Goal: Task Accomplishment & Management: Use online tool/utility

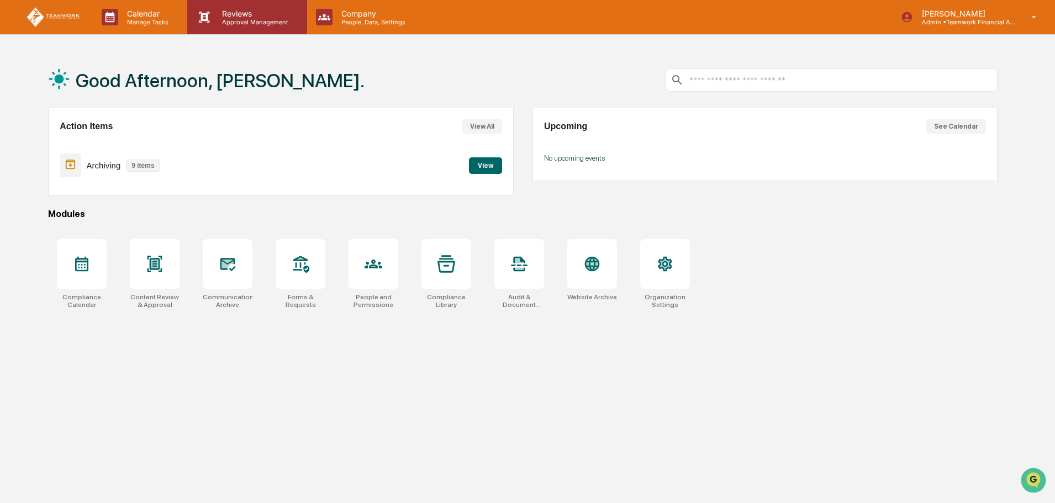
click at [255, 9] on p "Reviews" at bounding box center [253, 13] width 81 height 9
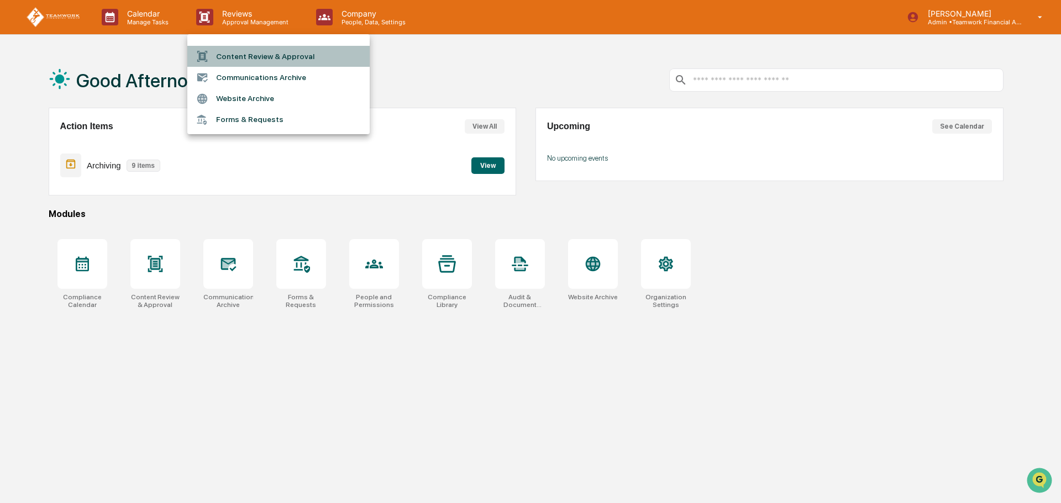
click at [250, 55] on li "Content Review & Approval" at bounding box center [278, 56] width 182 height 21
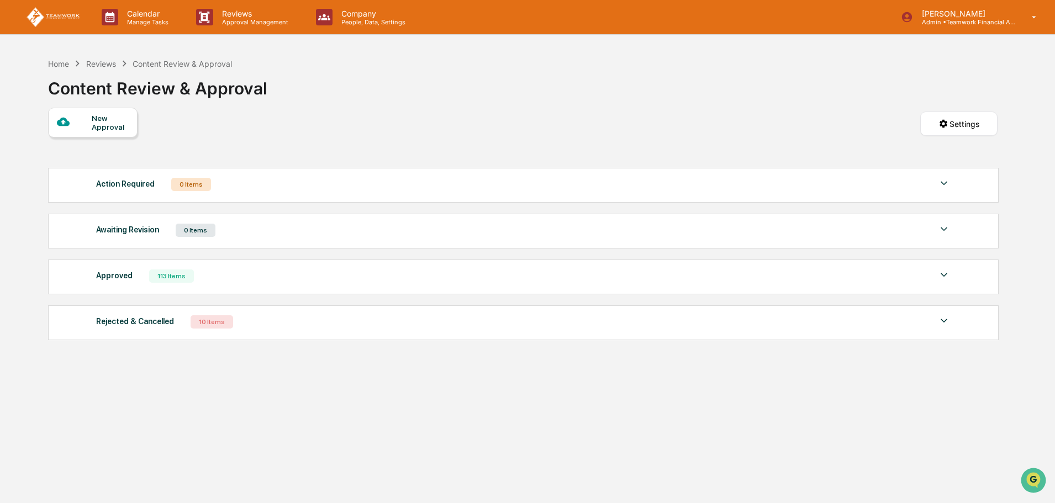
click at [97, 126] on div "New Approval" at bounding box center [110, 123] width 37 height 18
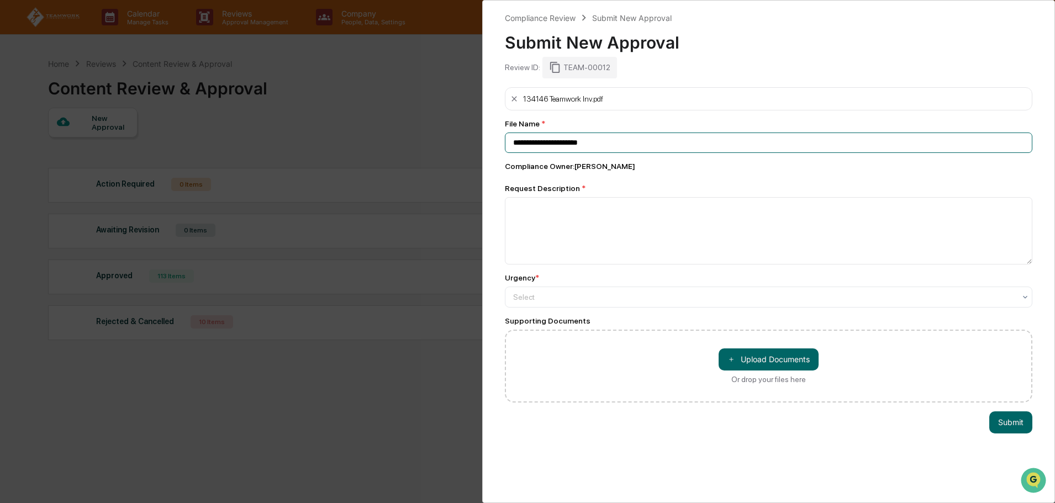
drag, startPoint x: 637, startPoint y: 143, endPoint x: 481, endPoint y: 136, distance: 156.5
click at [481, 136] on div "**********" at bounding box center [527, 251] width 1055 height 503
click at [662, 141] on input "**********" at bounding box center [769, 143] width 528 height 20
type input "**********"
click at [559, 210] on textarea at bounding box center [769, 230] width 528 height 67
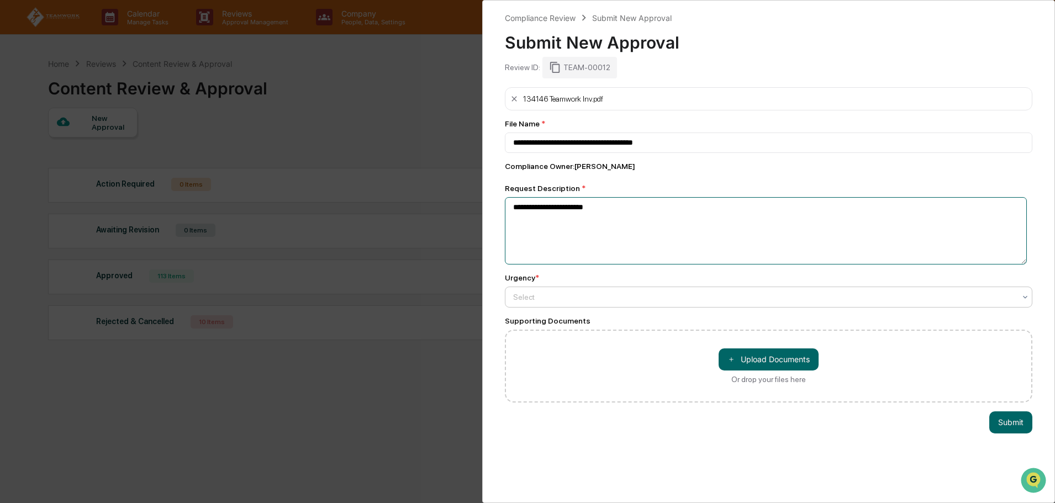
type textarea "**********"
click at [591, 304] on div "Select" at bounding box center [764, 297] width 513 height 15
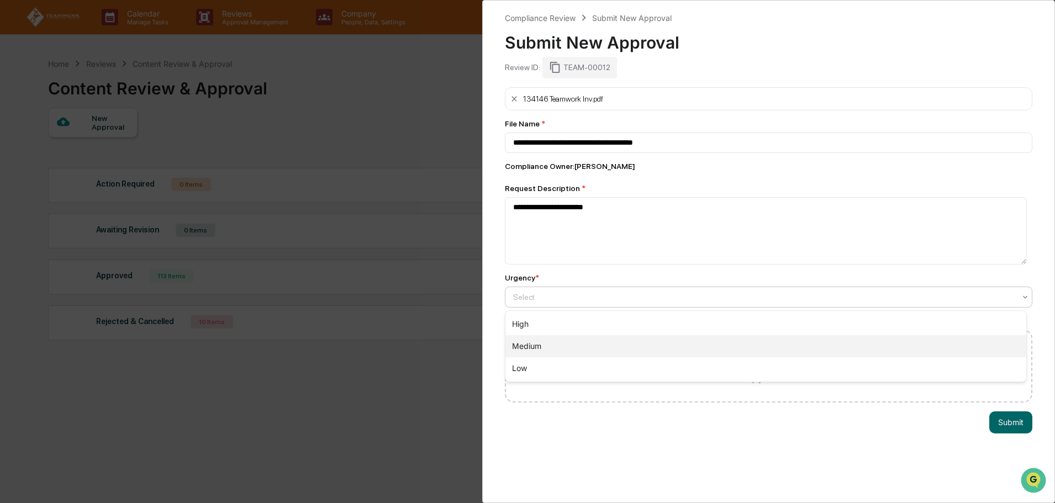
click at [591, 343] on div "Medium" at bounding box center [766, 346] width 521 height 22
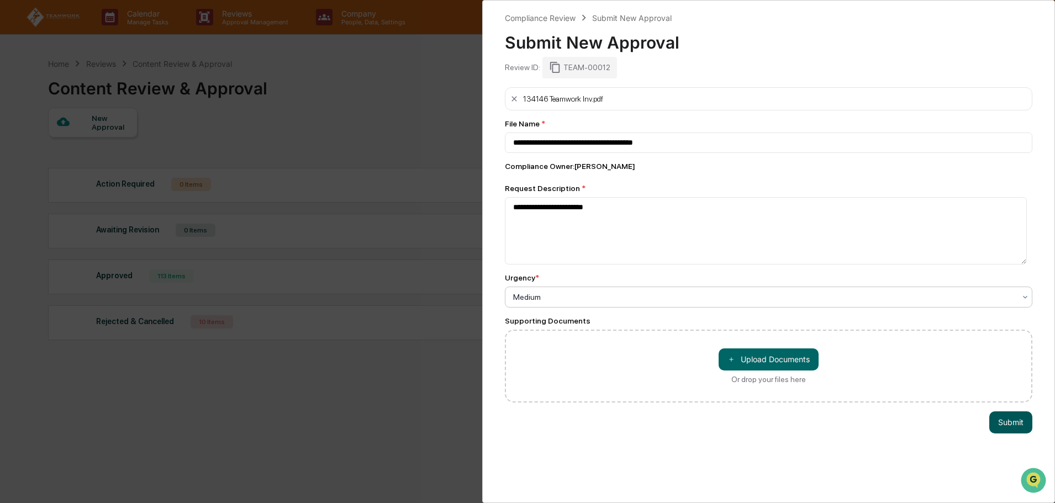
click at [1007, 425] on button "Submit" at bounding box center [1011, 423] width 43 height 22
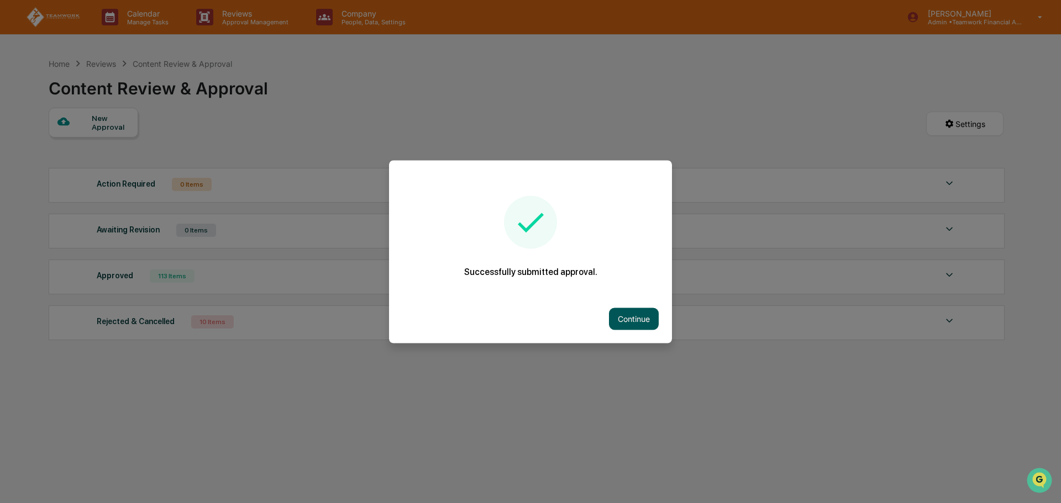
click at [640, 317] on button "Continue" at bounding box center [634, 319] width 50 height 22
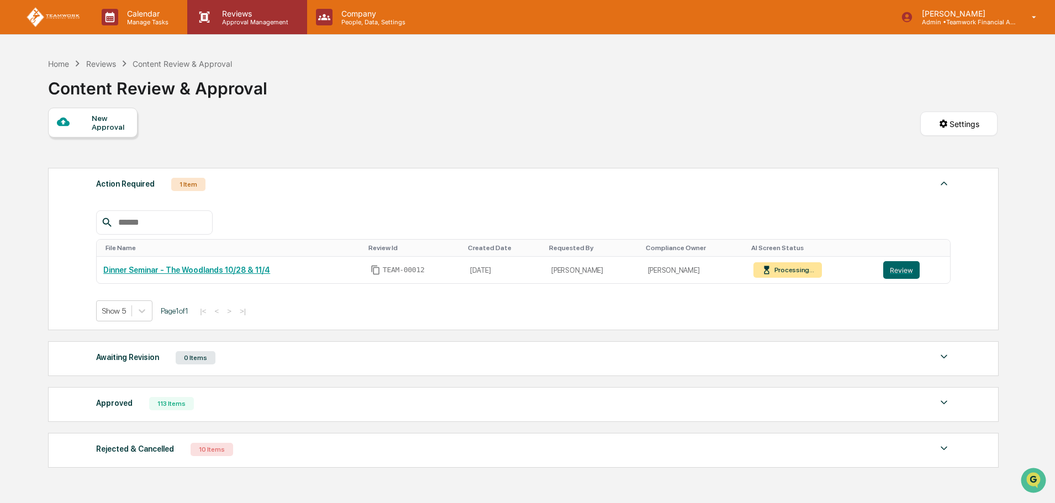
click at [235, 15] on p "Reviews" at bounding box center [253, 13] width 81 height 9
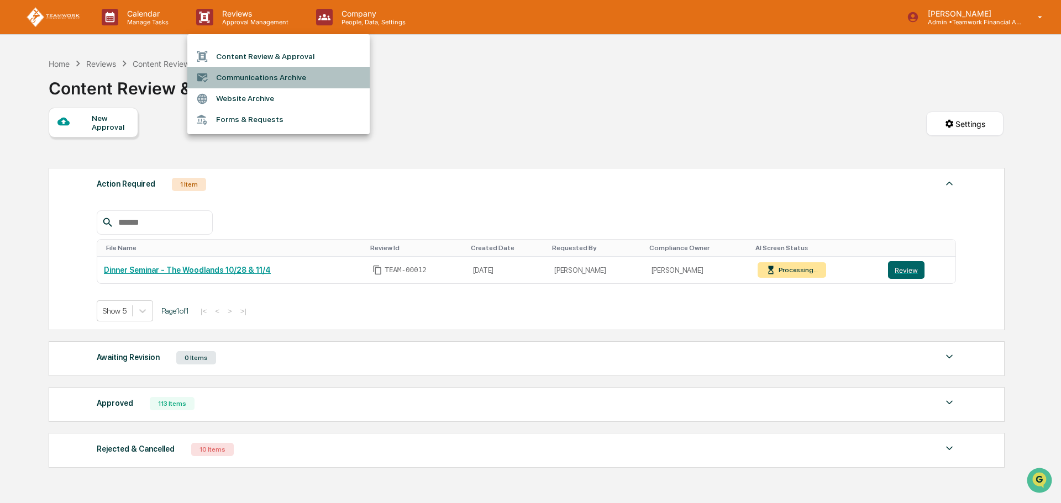
click at [265, 83] on li "Communications Archive" at bounding box center [278, 77] width 182 height 21
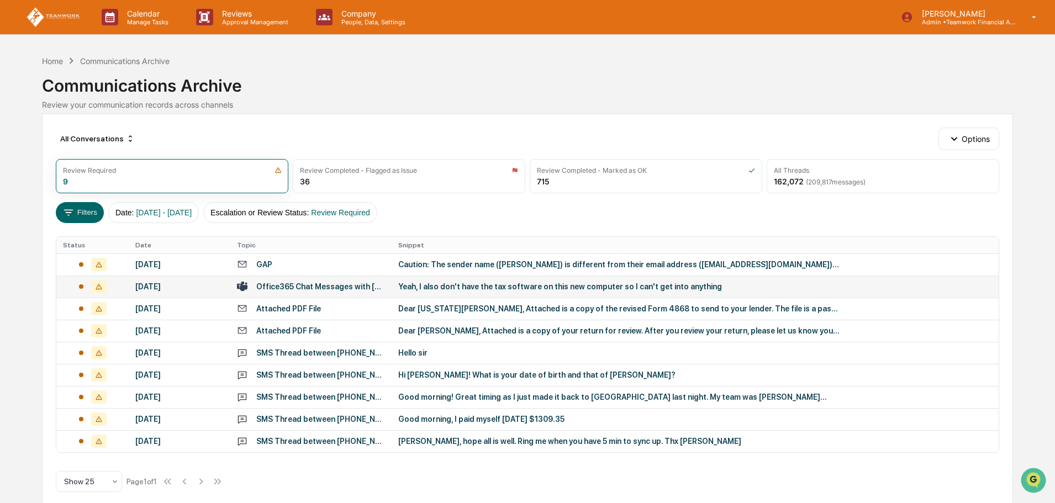
click at [311, 279] on td "Office365 Chat Messages with [PERSON_NAME], [GEOGRAPHIC_DATA][PERSON_NAME] on […" at bounding box center [310, 287] width 161 height 22
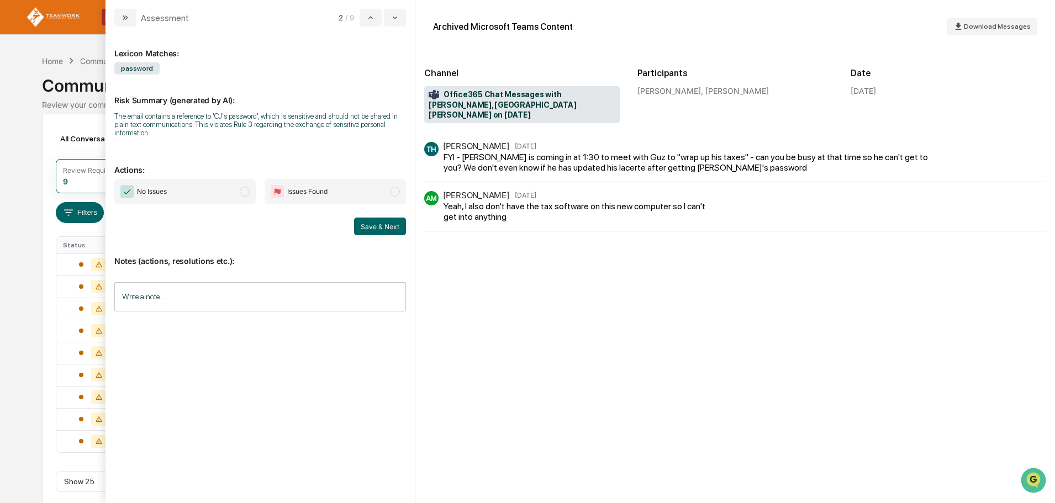
click at [243, 188] on span "modal" at bounding box center [245, 192] width 10 height 10
click at [382, 229] on button "Save & Next" at bounding box center [380, 227] width 52 height 18
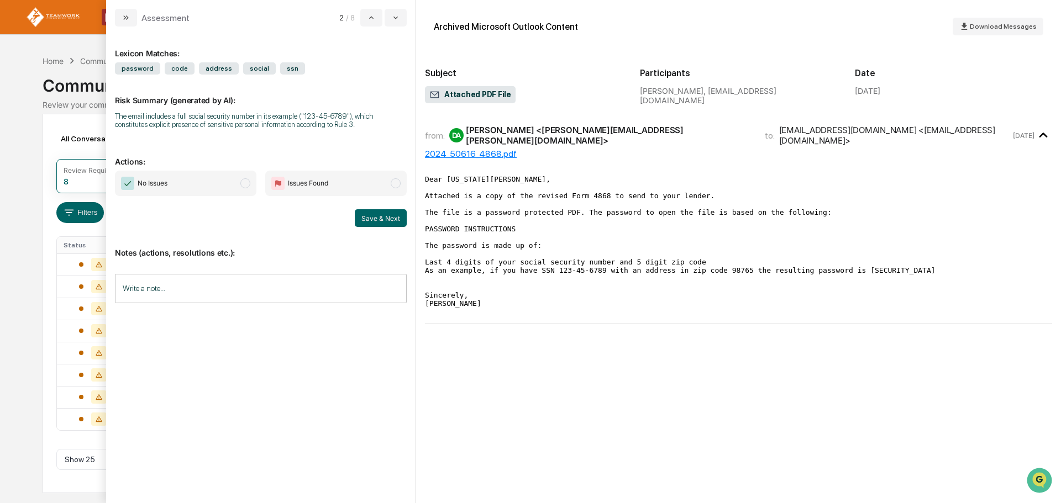
click at [241, 181] on span "modal" at bounding box center [245, 183] width 10 height 10
click at [385, 218] on button "Save & Next" at bounding box center [381, 218] width 52 height 18
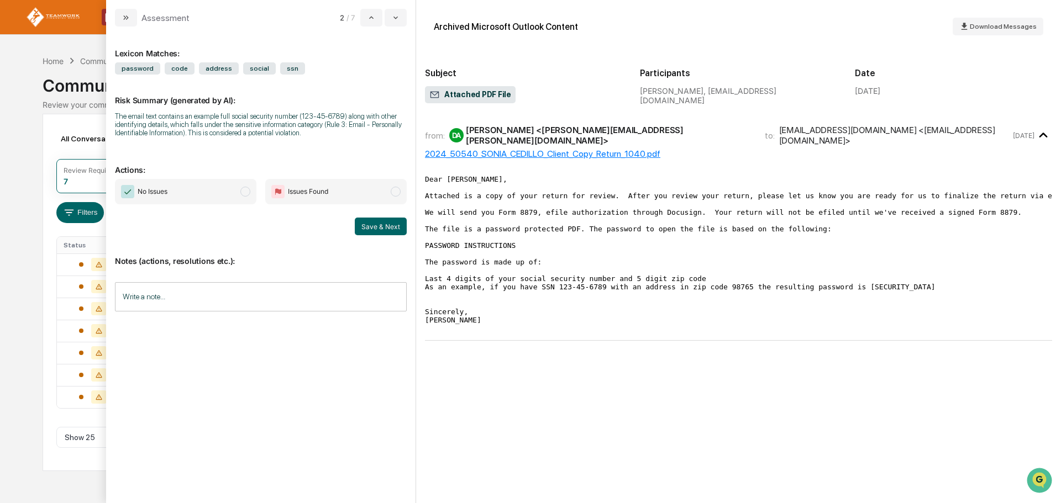
click at [248, 190] on span "modal" at bounding box center [245, 192] width 10 height 10
click at [375, 222] on button "Save & Next" at bounding box center [381, 227] width 52 height 18
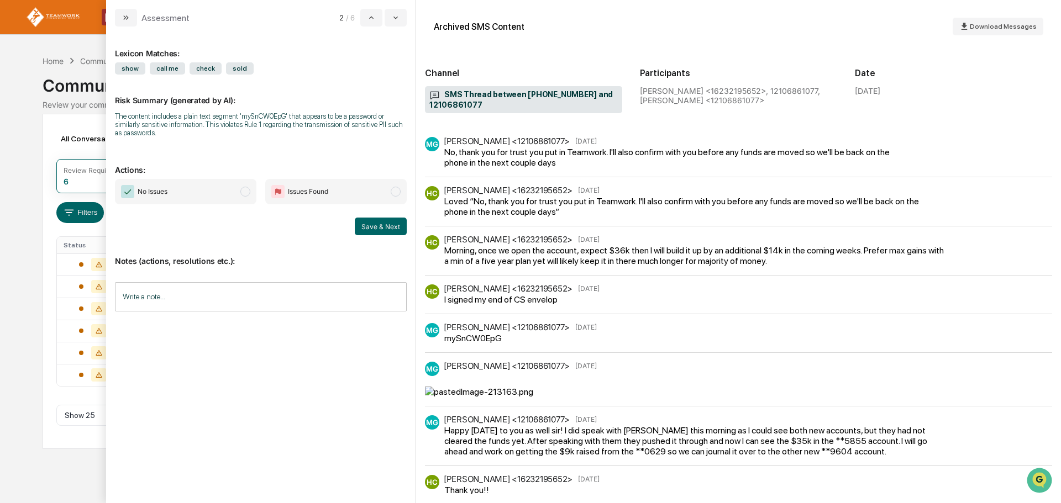
scroll to position [608, 0]
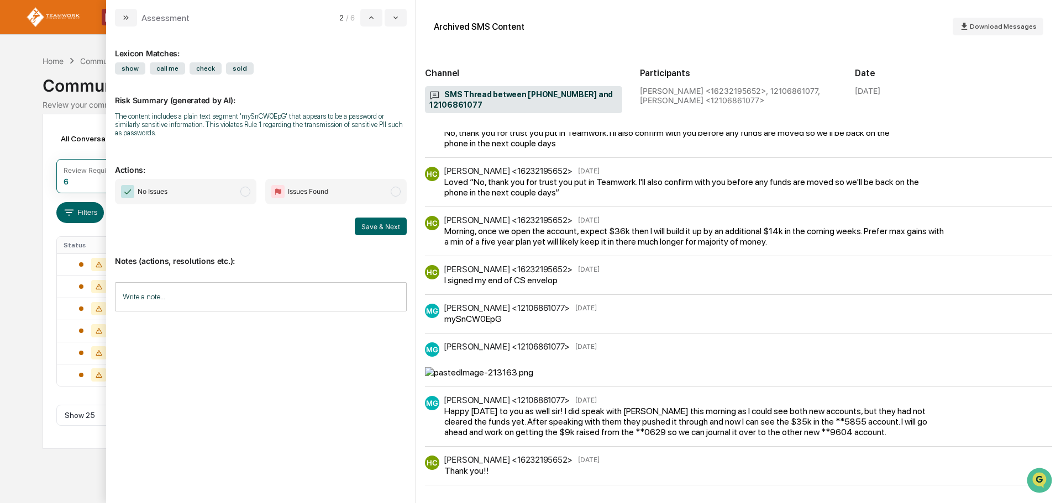
click at [980, 377] on div "MG [PERSON_NAME] <12106861077> [DATE]" at bounding box center [738, 360] width 627 height 35
click at [398, 18] on icon "modal" at bounding box center [395, 17] width 9 height 9
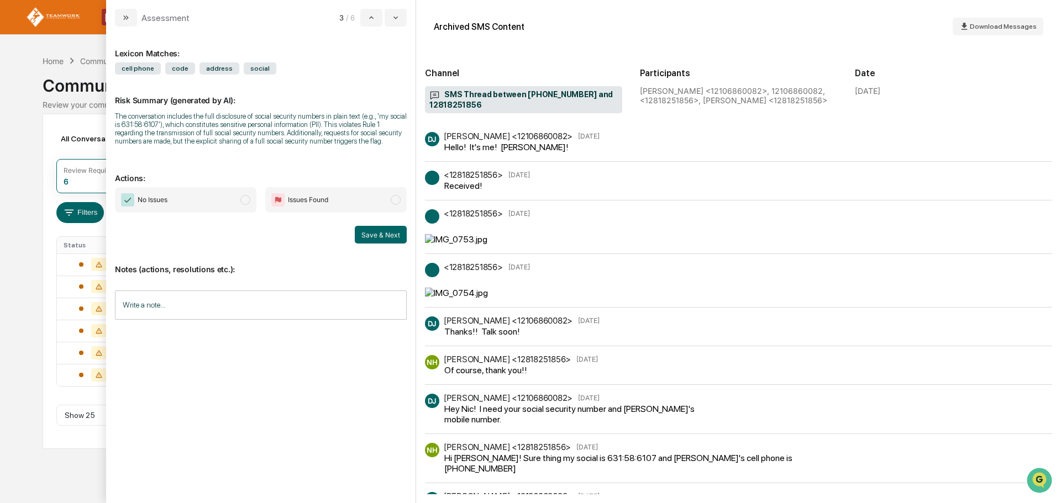
click at [658, 181] on div "<12818251856> [DATE] Received!" at bounding box center [738, 181] width 627 height 20
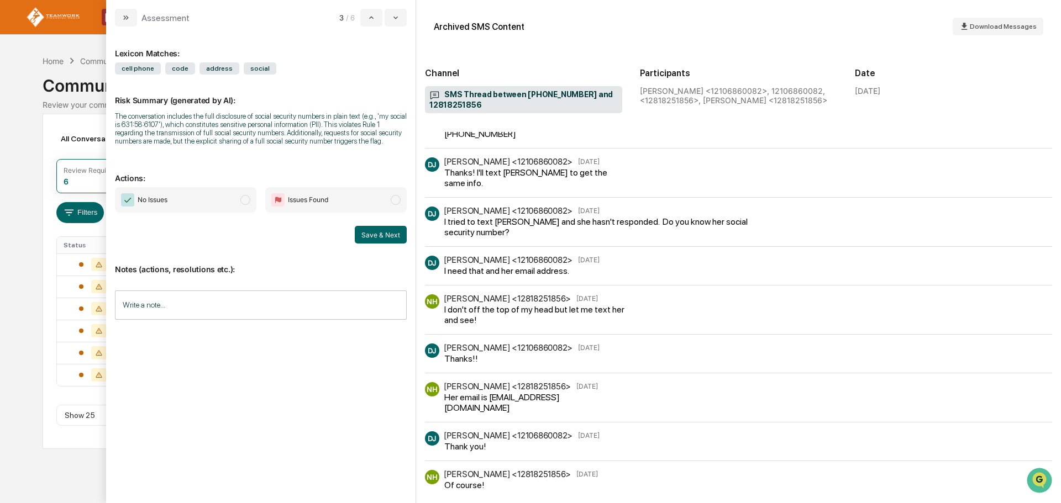
scroll to position [442, 0]
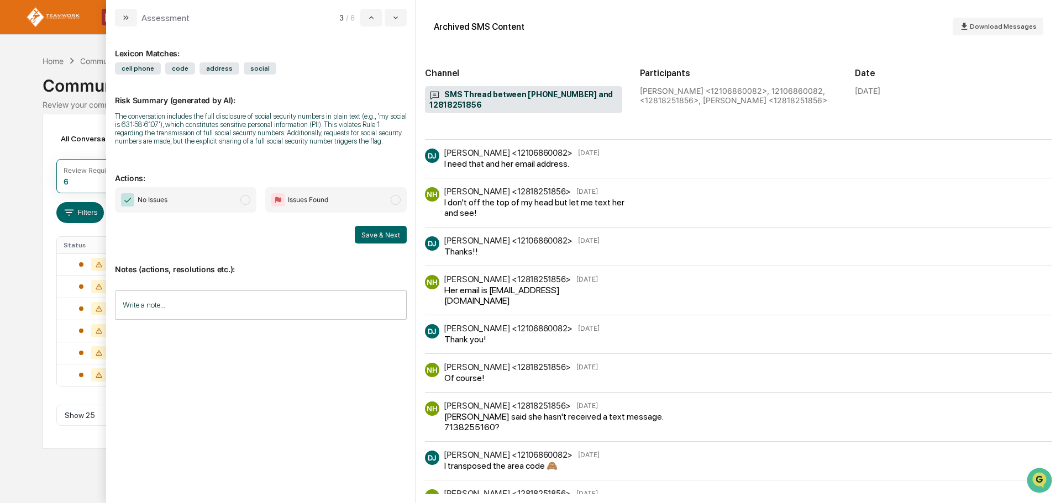
click at [396, 200] on span "modal" at bounding box center [396, 200] width 10 height 10
click at [279, 293] on input "Write a note..." at bounding box center [261, 305] width 292 height 29
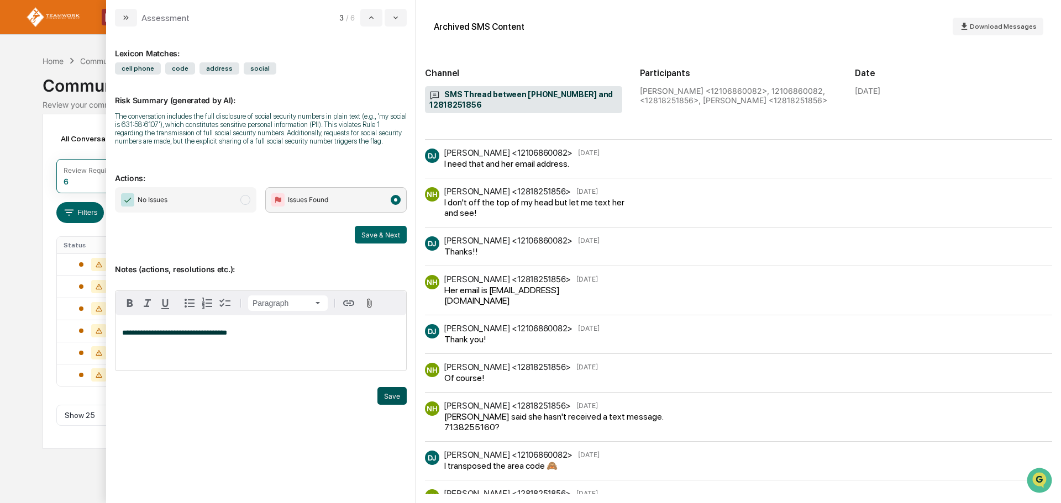
click at [392, 398] on button "Save" at bounding box center [391, 396] width 29 height 18
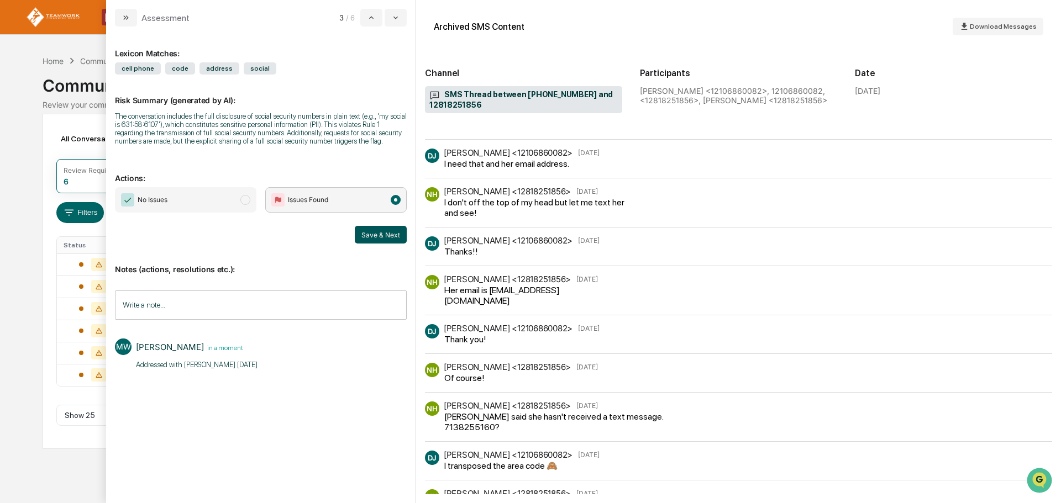
click at [381, 235] on button "Save & Next" at bounding box center [381, 235] width 52 height 18
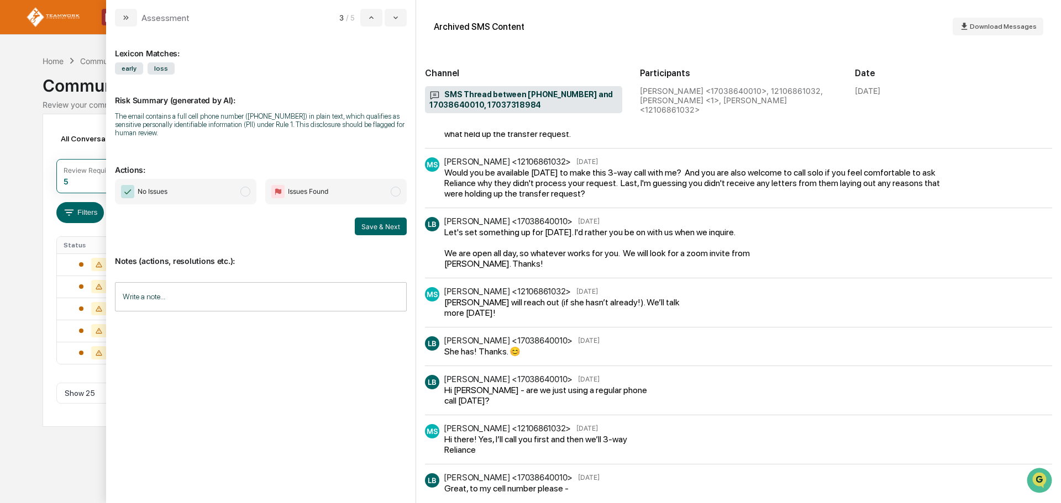
scroll to position [332, 0]
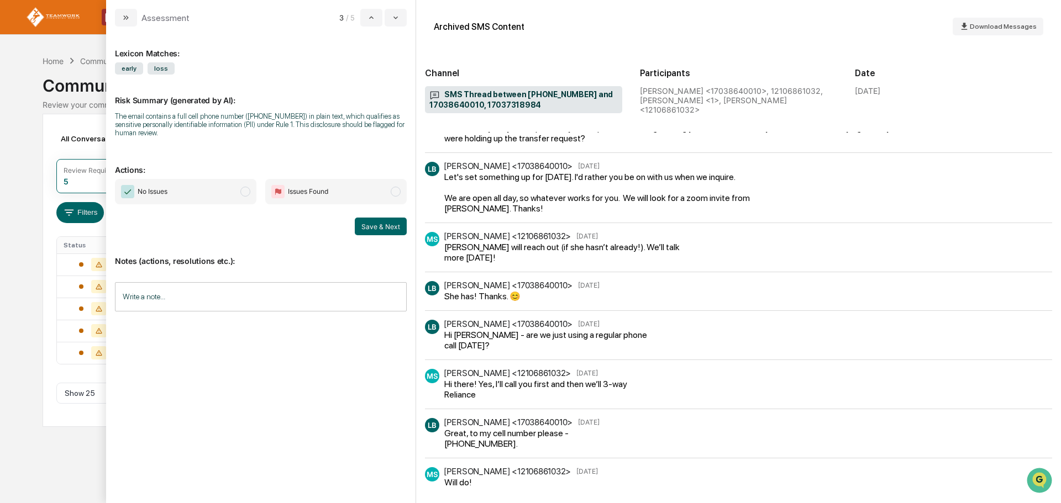
click at [244, 192] on span "modal" at bounding box center [245, 192] width 10 height 10
click at [371, 223] on button "Save & Next" at bounding box center [381, 227] width 52 height 18
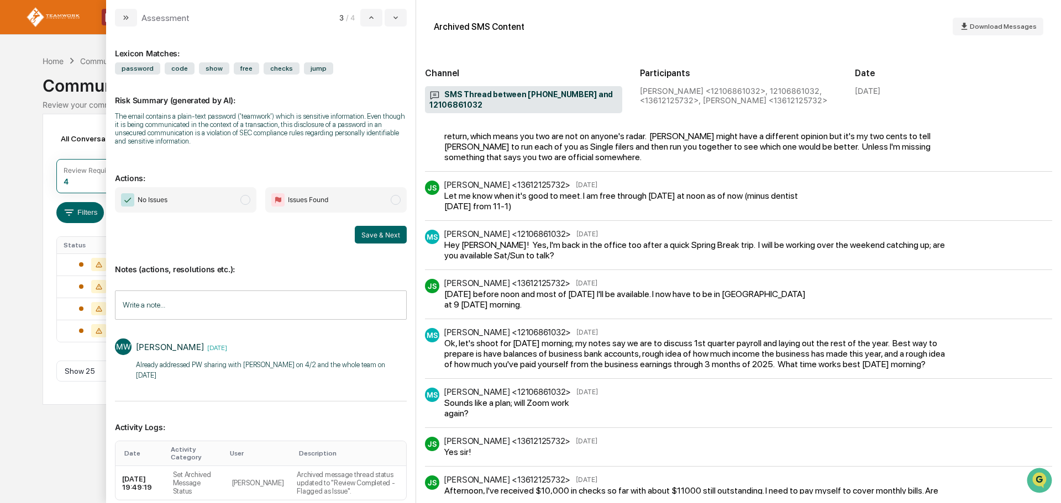
scroll to position [481, 0]
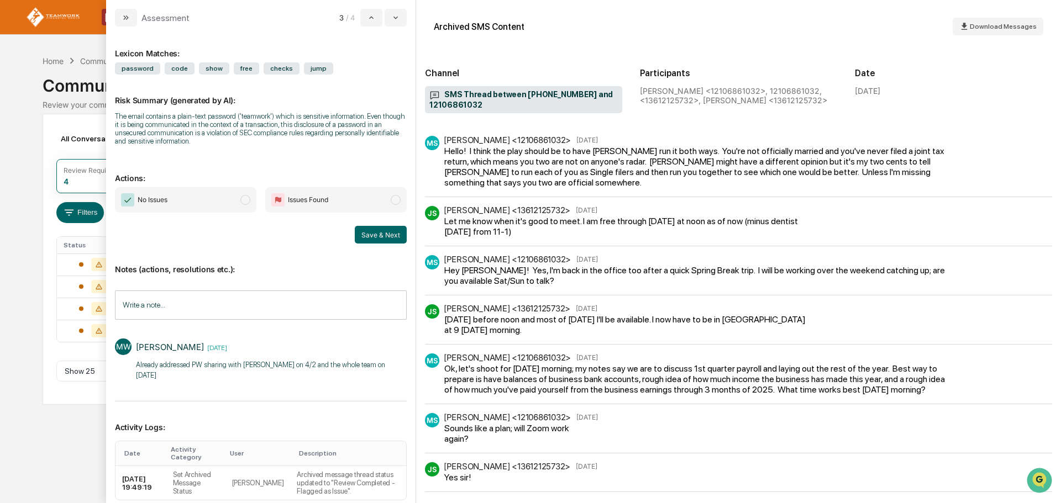
click at [937, 148] on div "Hello! I think the play should be to have [PERSON_NAME] run it both ways. You'r…" at bounding box center [695, 167] width 502 height 42
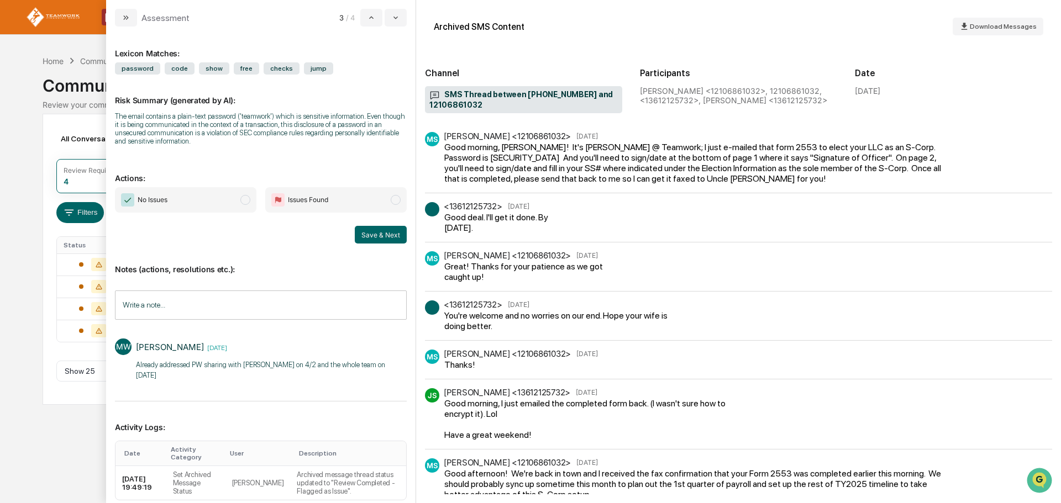
click at [665, 181] on div "Good morning, [PERSON_NAME]! It's [PERSON_NAME] @ Teamwork; I just e-mailed tha…" at bounding box center [695, 163] width 502 height 42
click at [973, 158] on div "[PERSON_NAME] <12106861032> [DATE] Good morning, [PERSON_NAME]! It's [PERSON_NA…" at bounding box center [738, 158] width 627 height 52
click at [392, 199] on span "modal" at bounding box center [396, 200] width 10 height 10
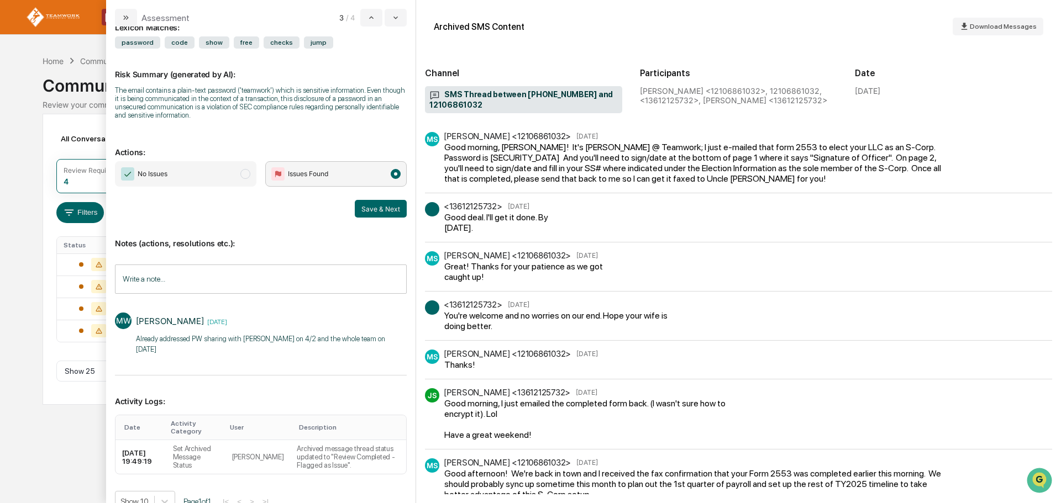
scroll to position [40, 0]
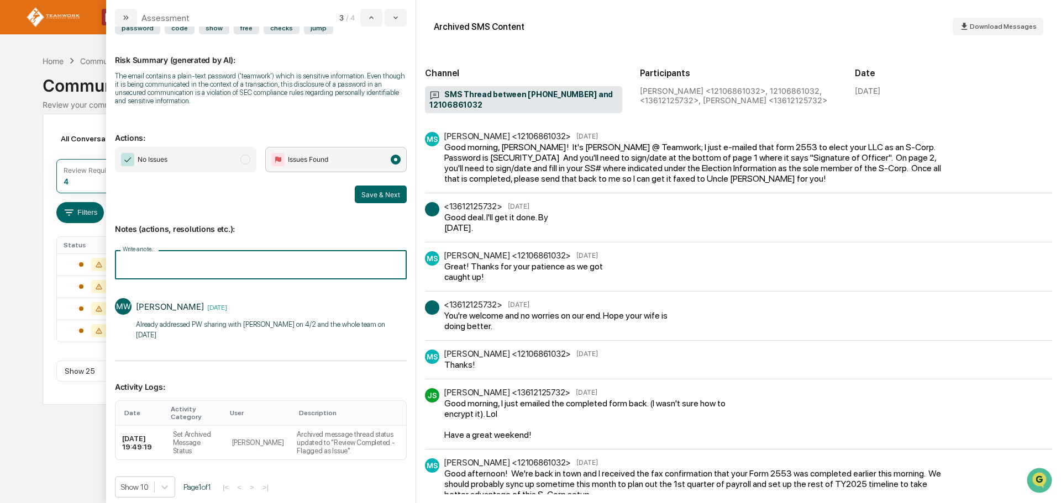
click at [171, 260] on input "Write a note..." at bounding box center [261, 264] width 292 height 29
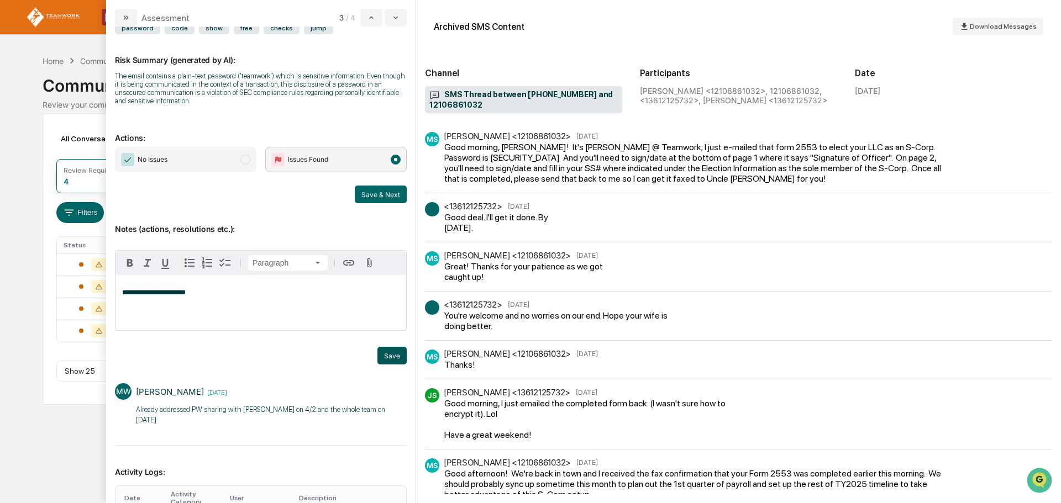
click at [385, 357] on button "Save" at bounding box center [391, 356] width 29 height 18
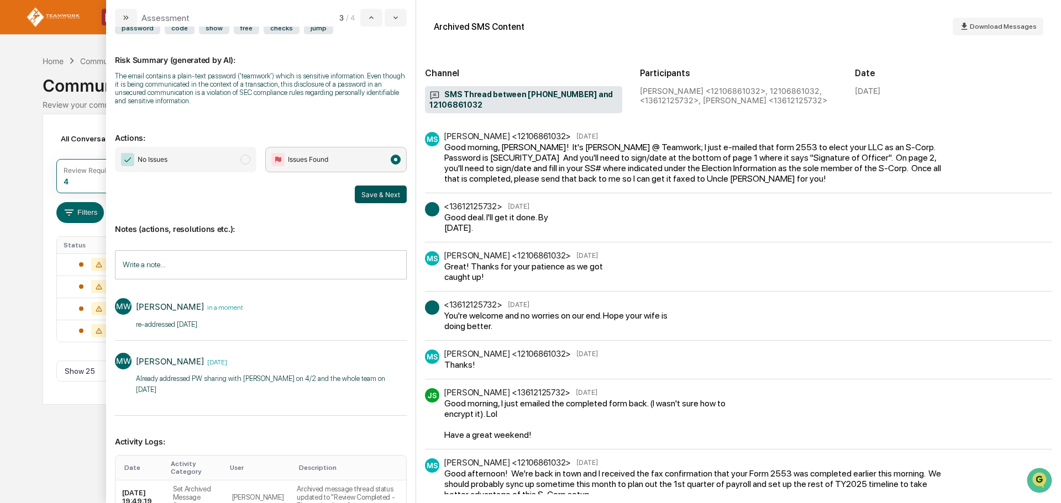
click at [381, 190] on button "Save & Next" at bounding box center [381, 195] width 52 height 18
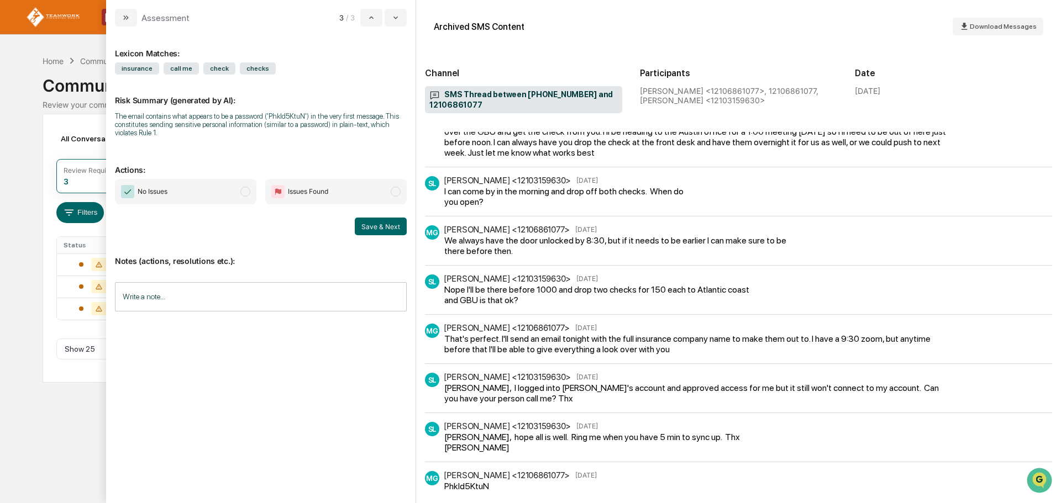
scroll to position [347, 0]
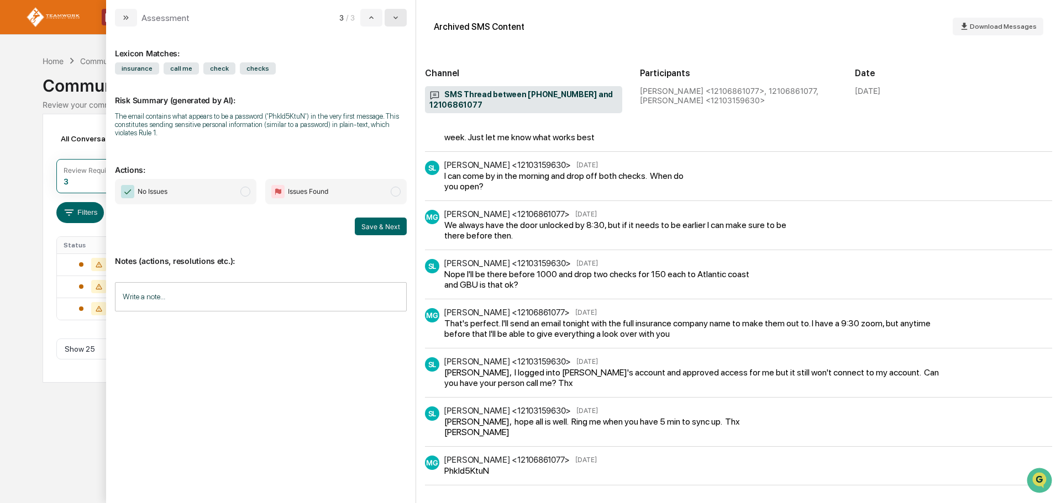
click at [401, 15] on button "modal" at bounding box center [396, 18] width 22 height 18
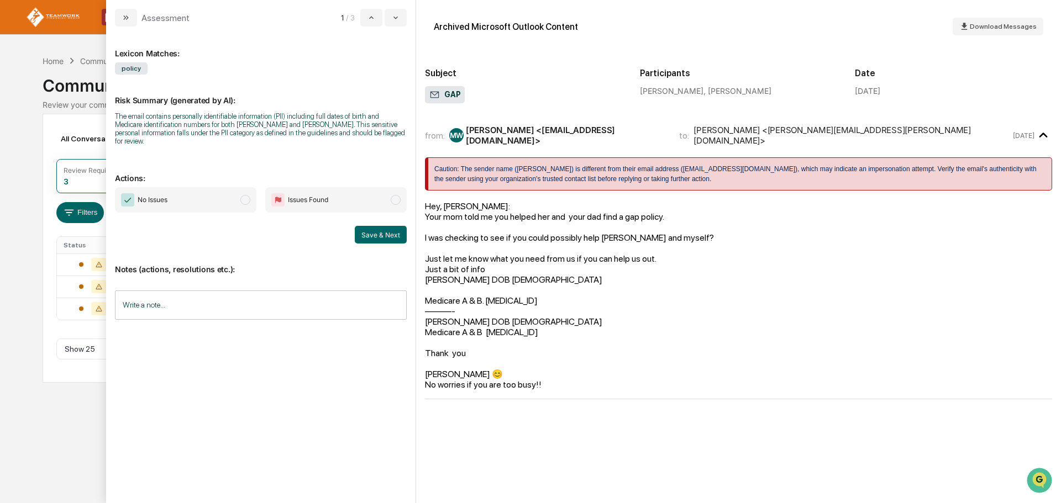
click at [907, 267] on div "Just a bit of info" at bounding box center [738, 269] width 627 height 10
click at [397, 187] on span "Issues Found" at bounding box center [335, 199] width 141 height 25
click at [186, 295] on input "Write a note..." at bounding box center [261, 305] width 292 height 29
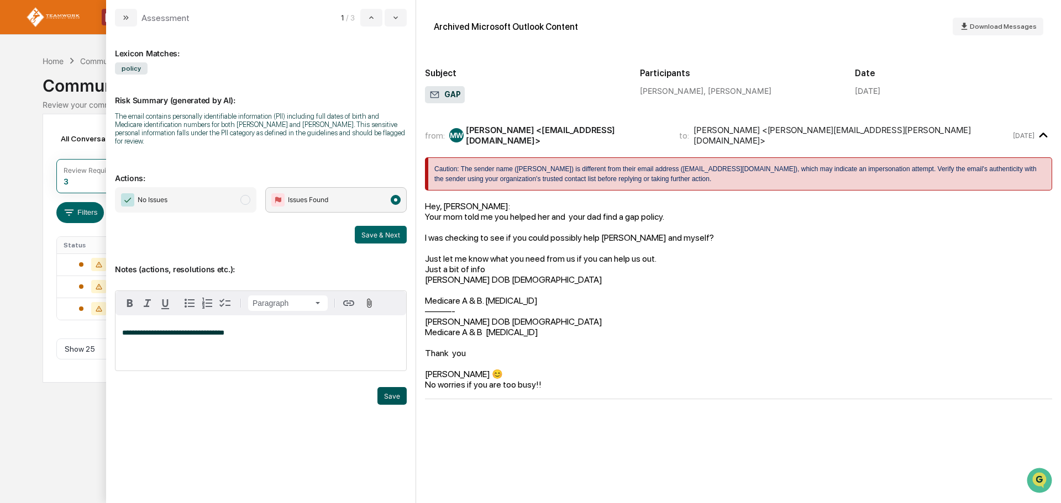
click at [391, 388] on button "Save" at bounding box center [391, 396] width 29 height 18
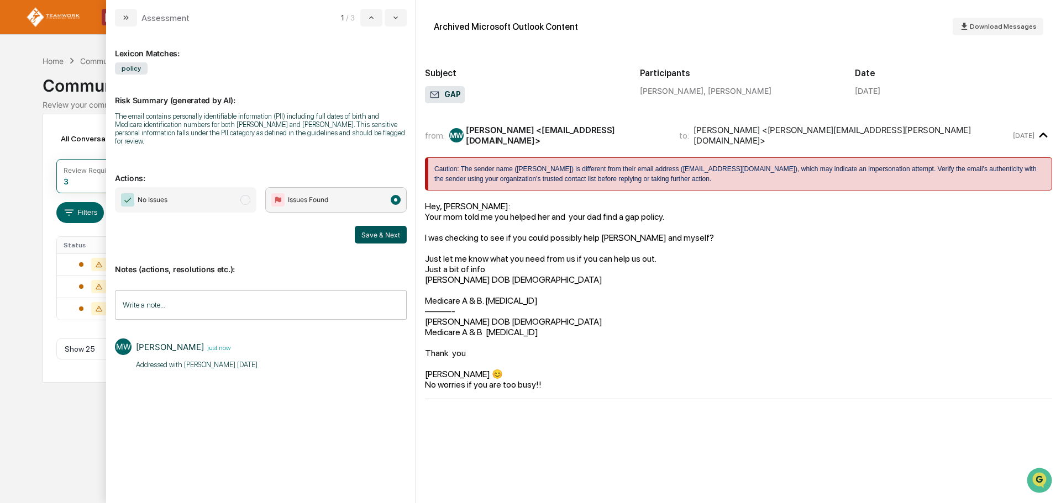
click at [382, 228] on button "Save & Next" at bounding box center [381, 235] width 52 height 18
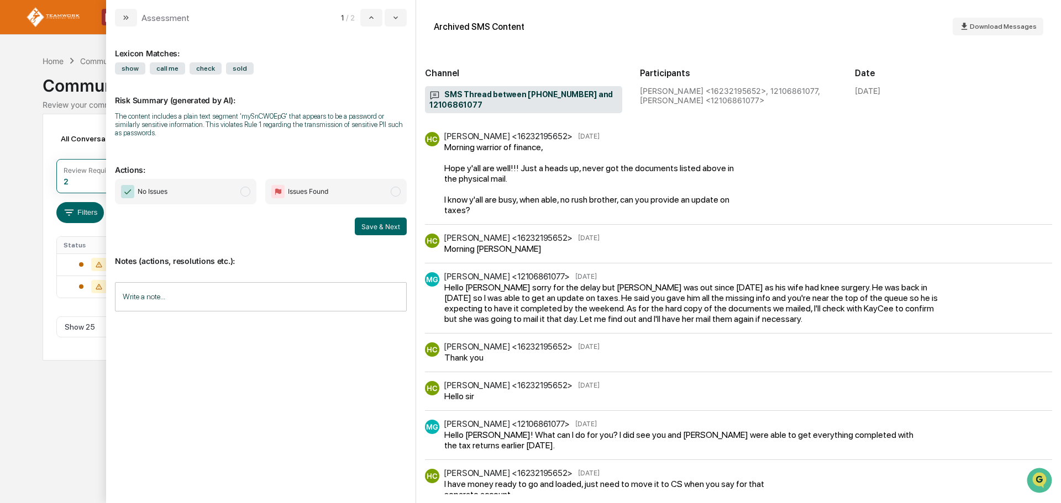
click at [15, 63] on div "Calendar Manage Tasks Reviews Approval Management Company People, Data, Setting…" at bounding box center [530, 251] width 1061 height 503
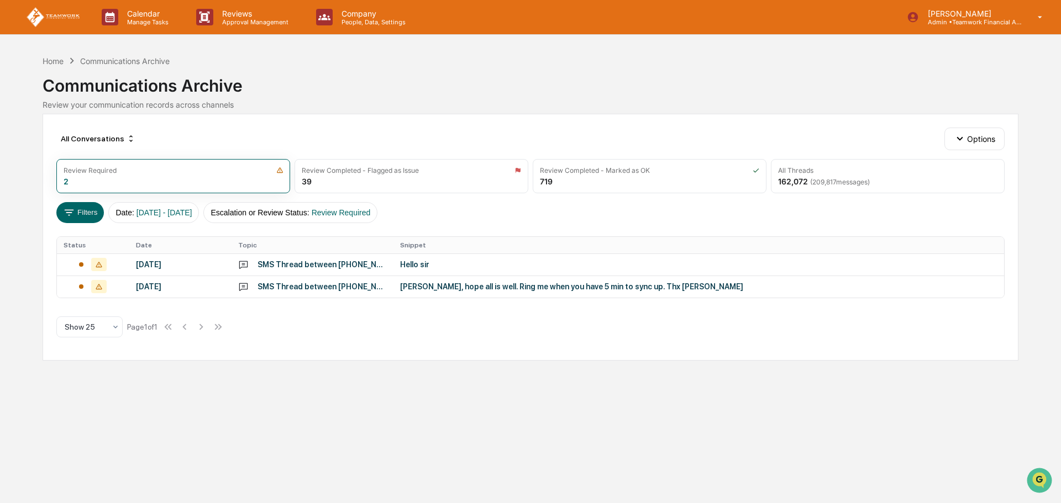
click at [682, 93] on div "Communications Archive" at bounding box center [531, 81] width 976 height 29
